Goal: Task Accomplishment & Management: Manage account settings

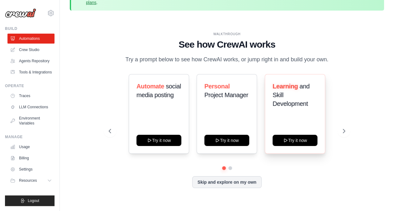
scroll to position [27, 0]
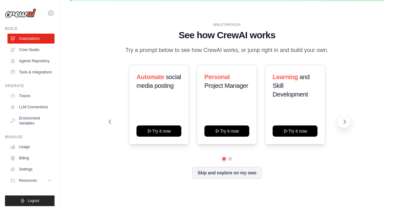
click at [347, 123] on icon at bounding box center [345, 122] width 6 height 6
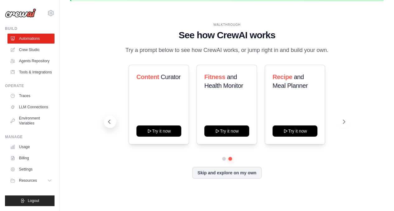
click at [108, 122] on icon at bounding box center [109, 122] width 2 height 4
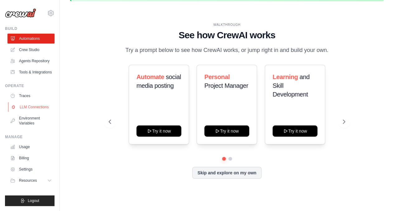
click at [36, 105] on link "LLM Connections" at bounding box center [31, 107] width 47 height 10
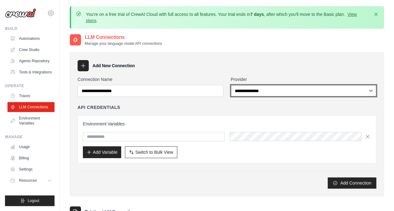
click at [282, 92] on select "**********" at bounding box center [304, 91] width 146 height 12
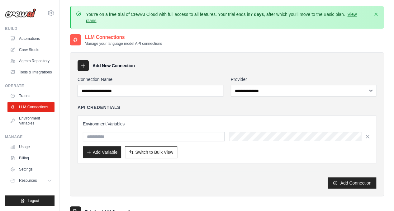
click at [183, 184] on div "Add Connection" at bounding box center [227, 183] width 299 height 11
click at [24, 148] on link "Usage" at bounding box center [31, 147] width 47 height 10
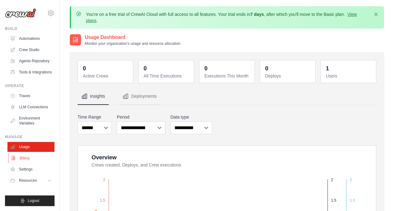
click at [36, 160] on link "Billing" at bounding box center [31, 158] width 47 height 10
